Goal: Task Accomplishment & Management: Manage account settings

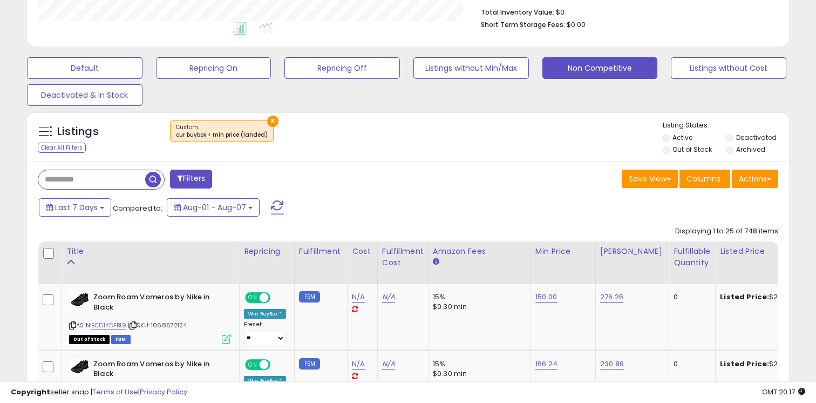
scroll to position [221, 441]
click at [278, 115] on div "Listings Clear All Filters ×" at bounding box center [408, 136] width 762 height 50
click at [270, 116] on button "×" at bounding box center [272, 121] width 11 height 11
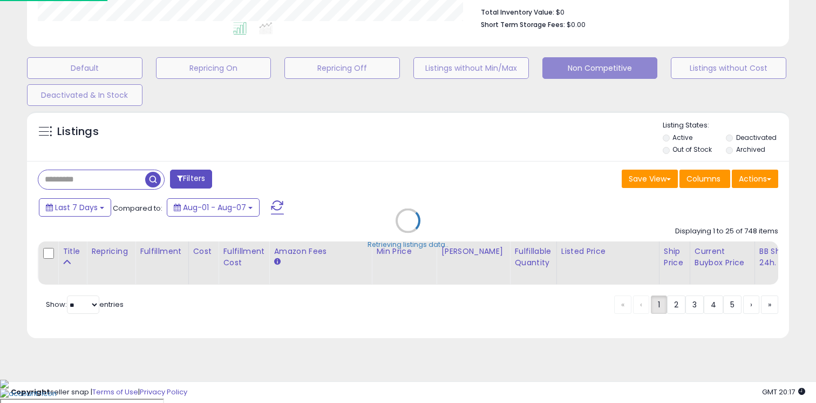
scroll to position [259, 0]
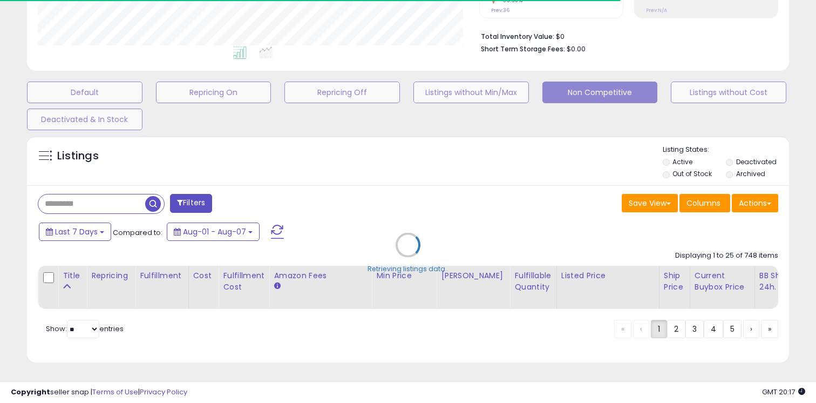
click at [111, 199] on div "Filters Save View Save As New View" at bounding box center [408, 274] width 762 height 178
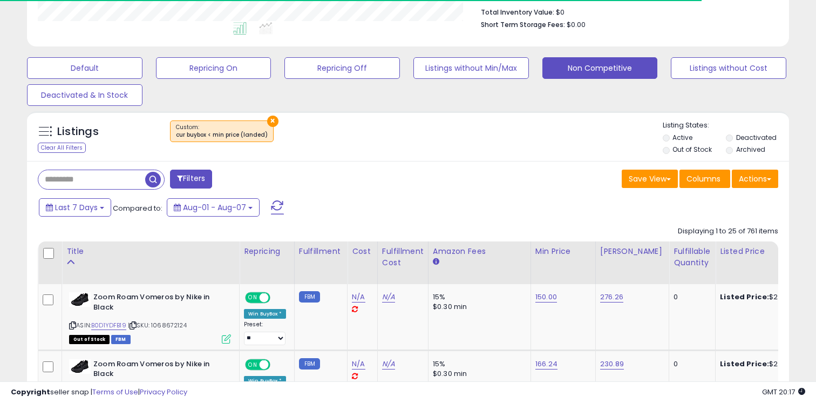
click at [106, 184] on input "text" at bounding box center [91, 179] width 107 height 19
paste input "**********"
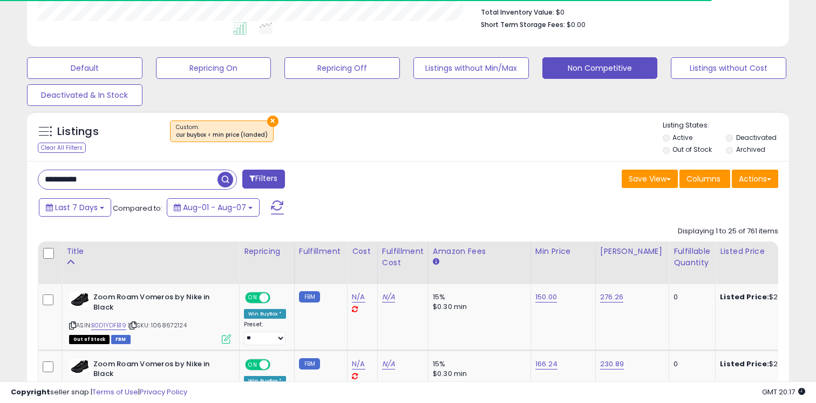
type input "**********"
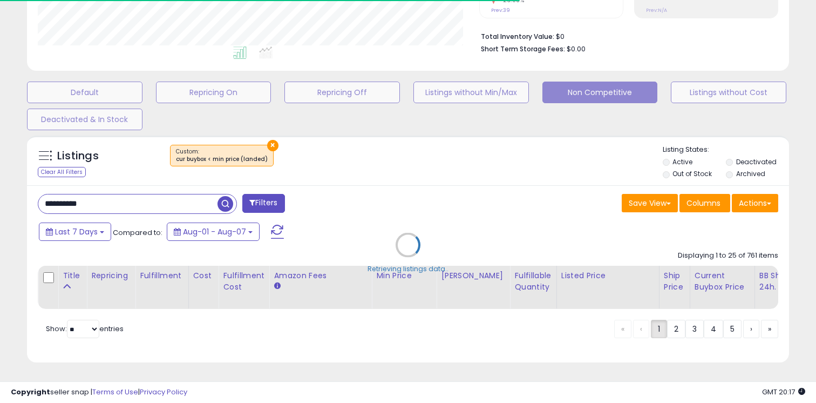
scroll to position [248, 0]
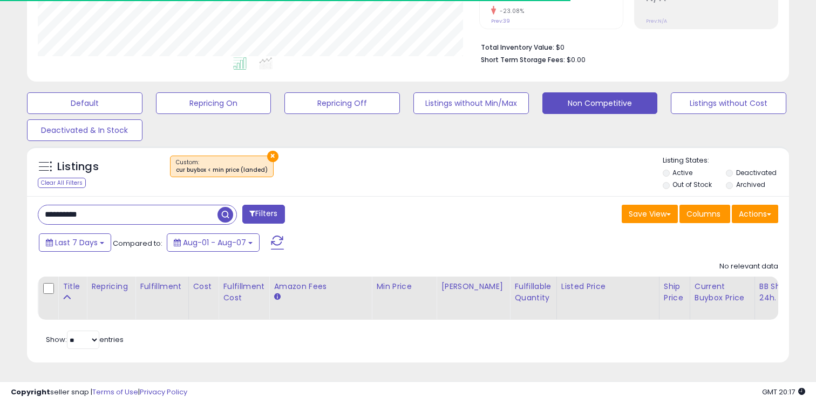
click at [263, 141] on div "Listings Clear All Filters ×" at bounding box center [408, 258] width 778 height 235
click at [268, 151] on button "×" at bounding box center [272, 156] width 11 height 11
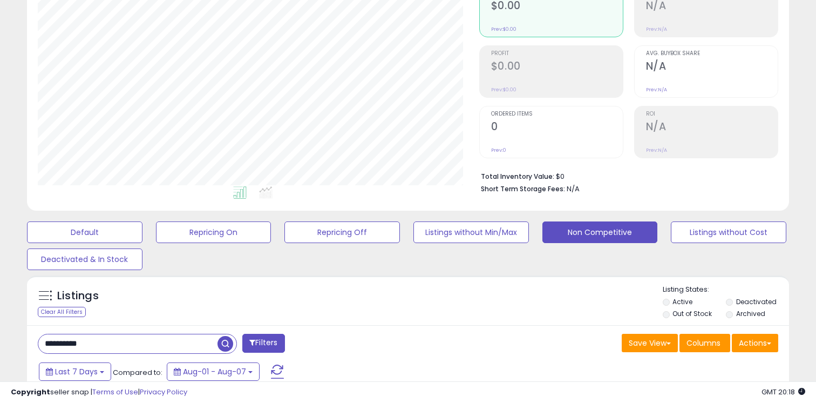
scroll to position [381, 0]
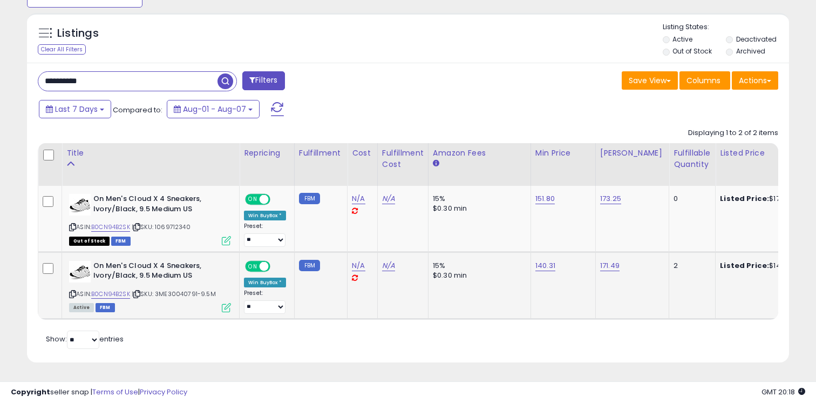
click at [545, 271] on td "140.31" at bounding box center [563, 285] width 65 height 67
click at [542, 204] on link "140.31" at bounding box center [544, 198] width 19 height 11
type input "***"
click button "submit" at bounding box center [577, 238] width 18 height 16
